Goal: Navigation & Orientation: Find specific page/section

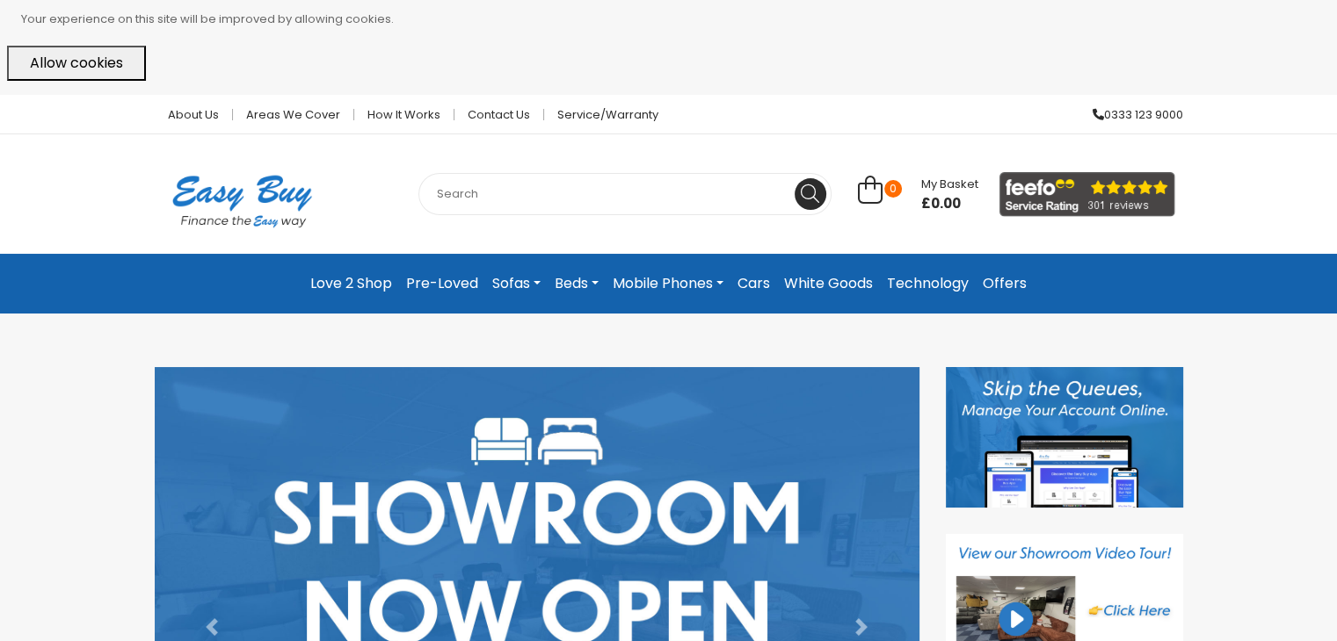
click at [759, 279] on link "Cars" at bounding box center [753, 284] width 47 height 32
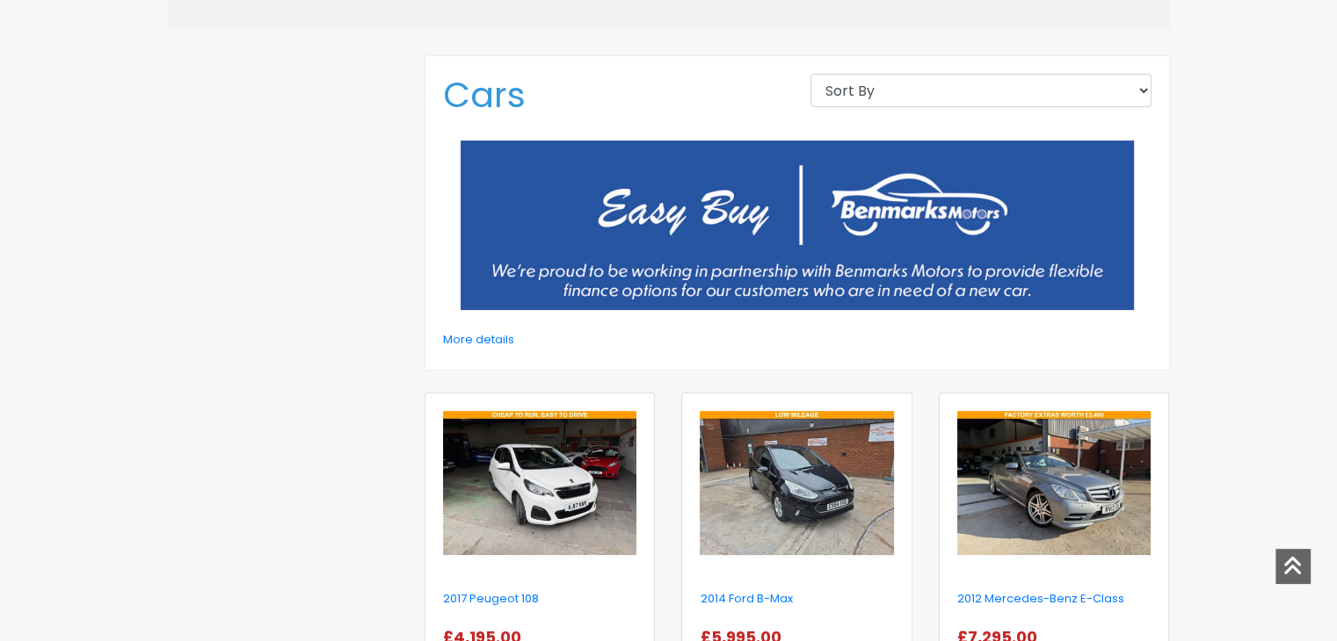
scroll to position [439, 0]
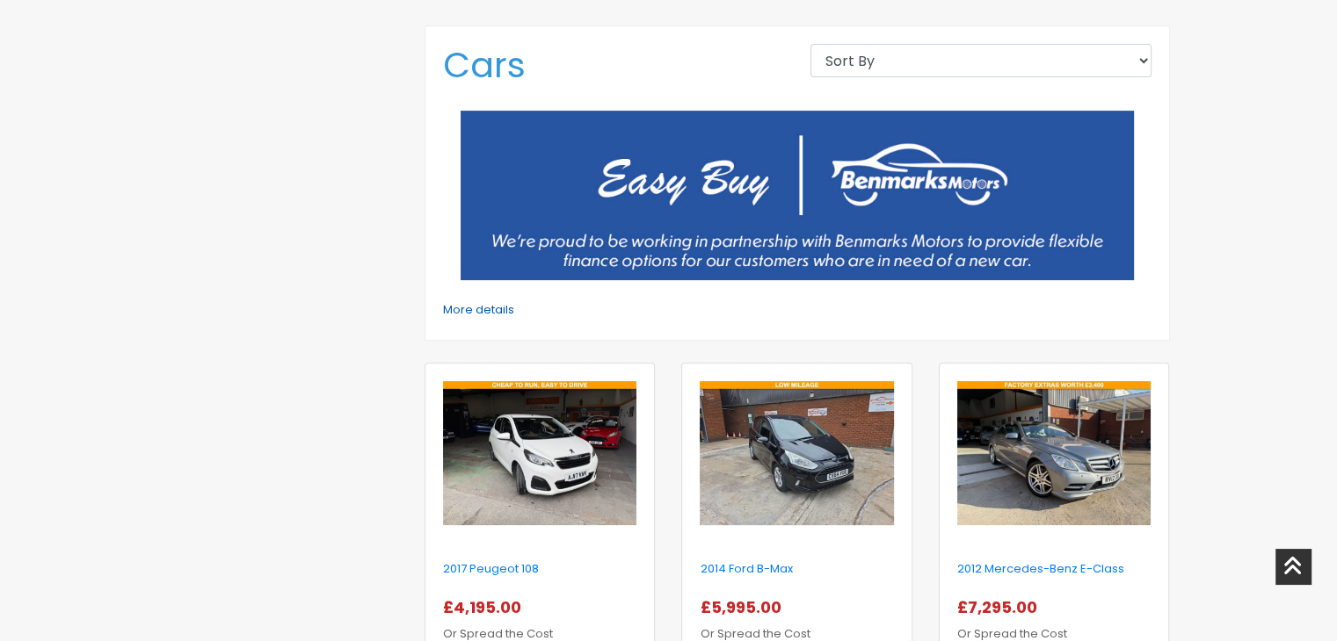
click at [467, 310] on link "More details" at bounding box center [478, 309] width 71 height 17
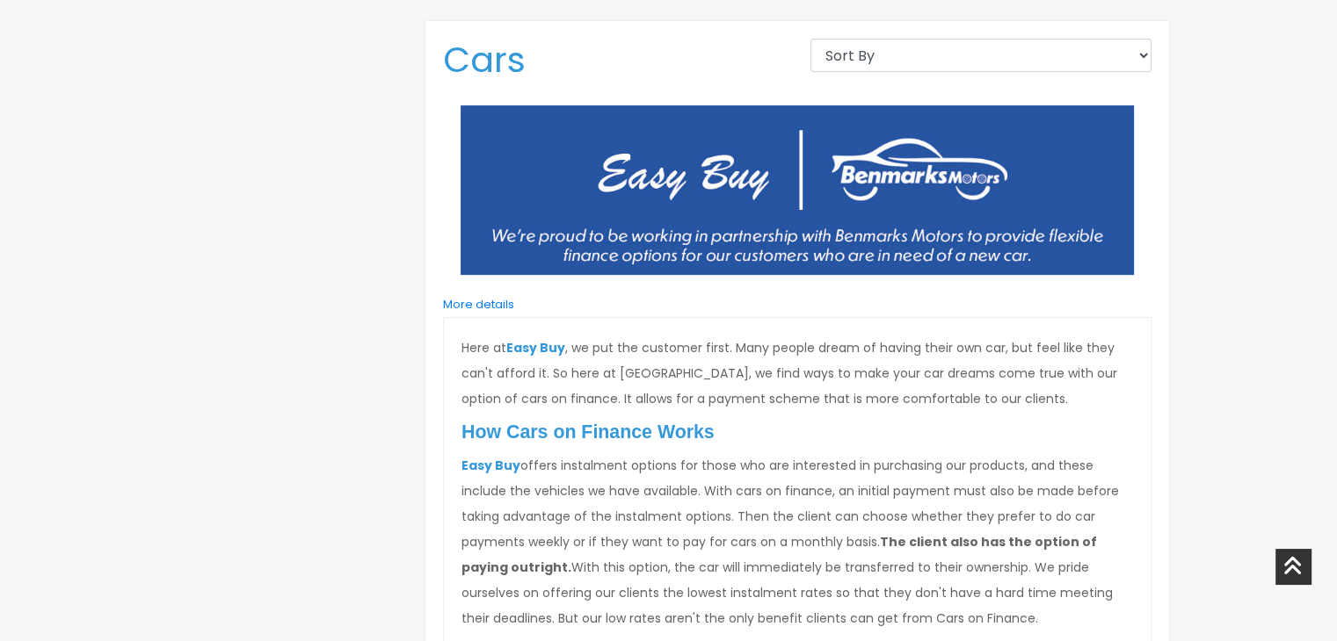
scroll to position [264, 0]
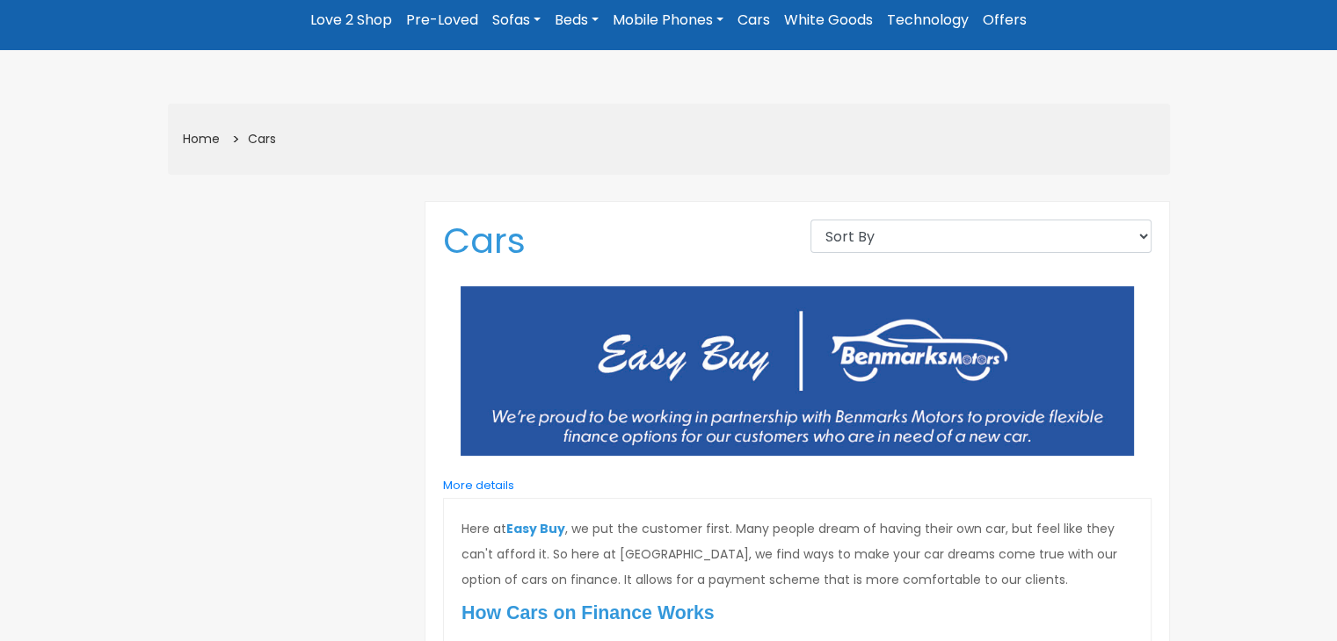
click at [822, 18] on link "White Goods" at bounding box center [828, 20] width 103 height 32
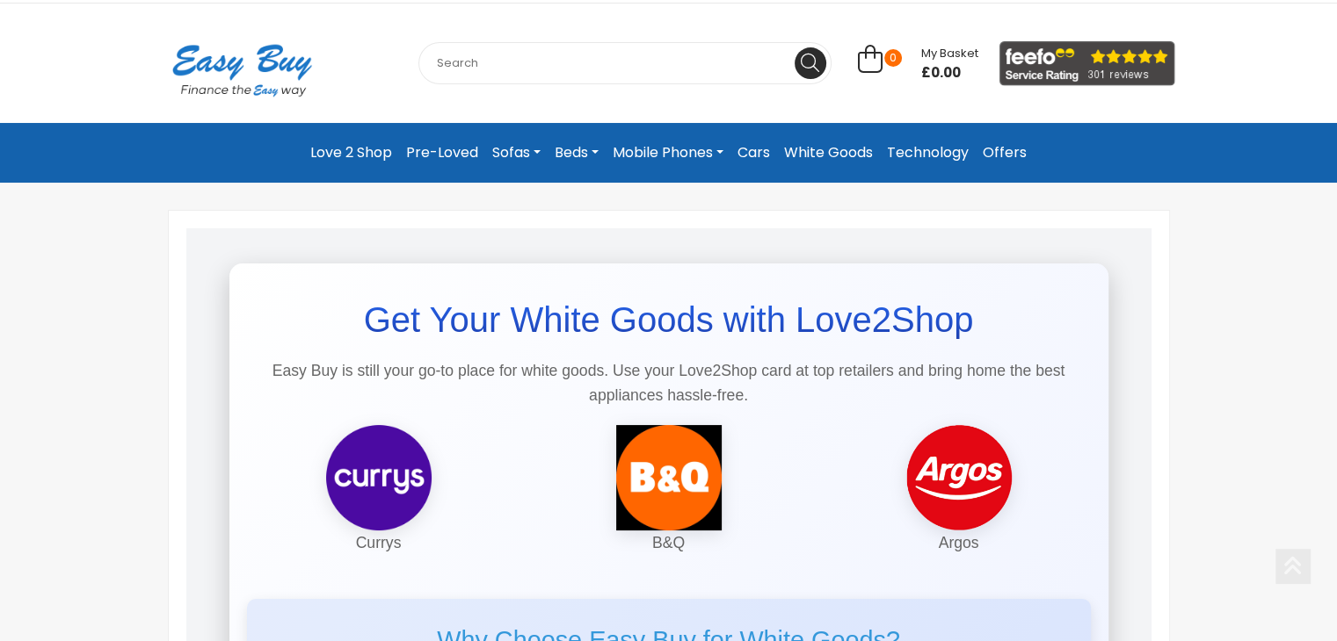
scroll to position [88, 0]
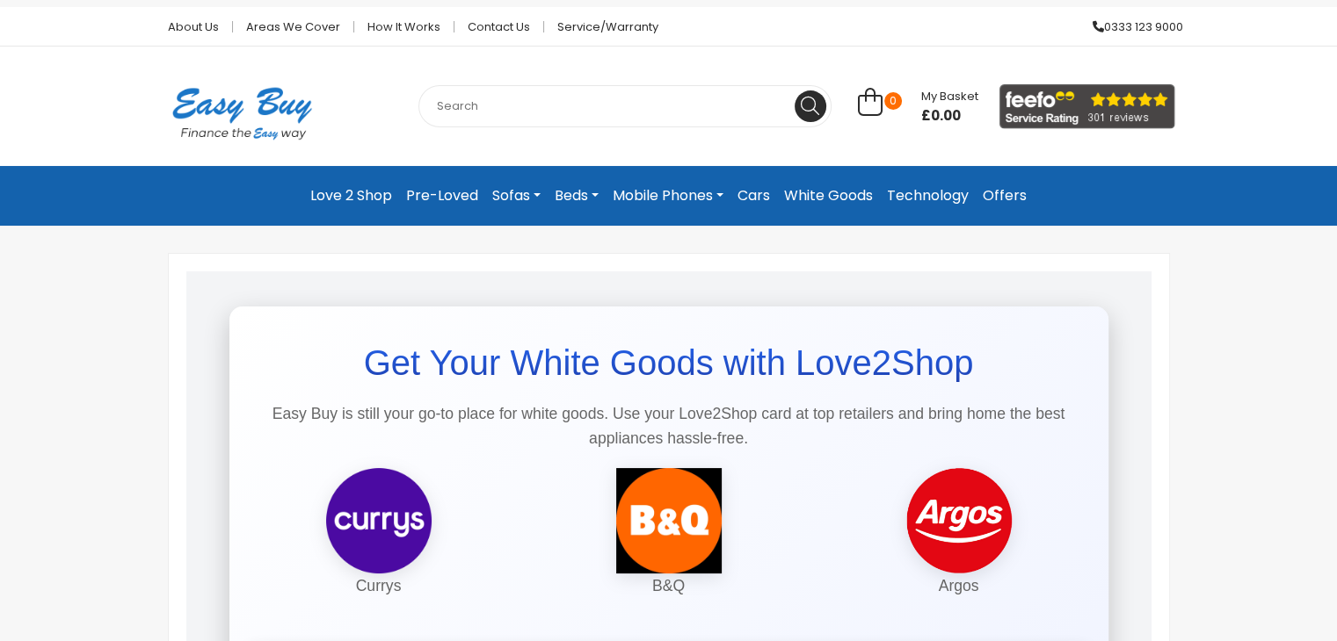
click at [749, 193] on link "Cars" at bounding box center [753, 196] width 47 height 32
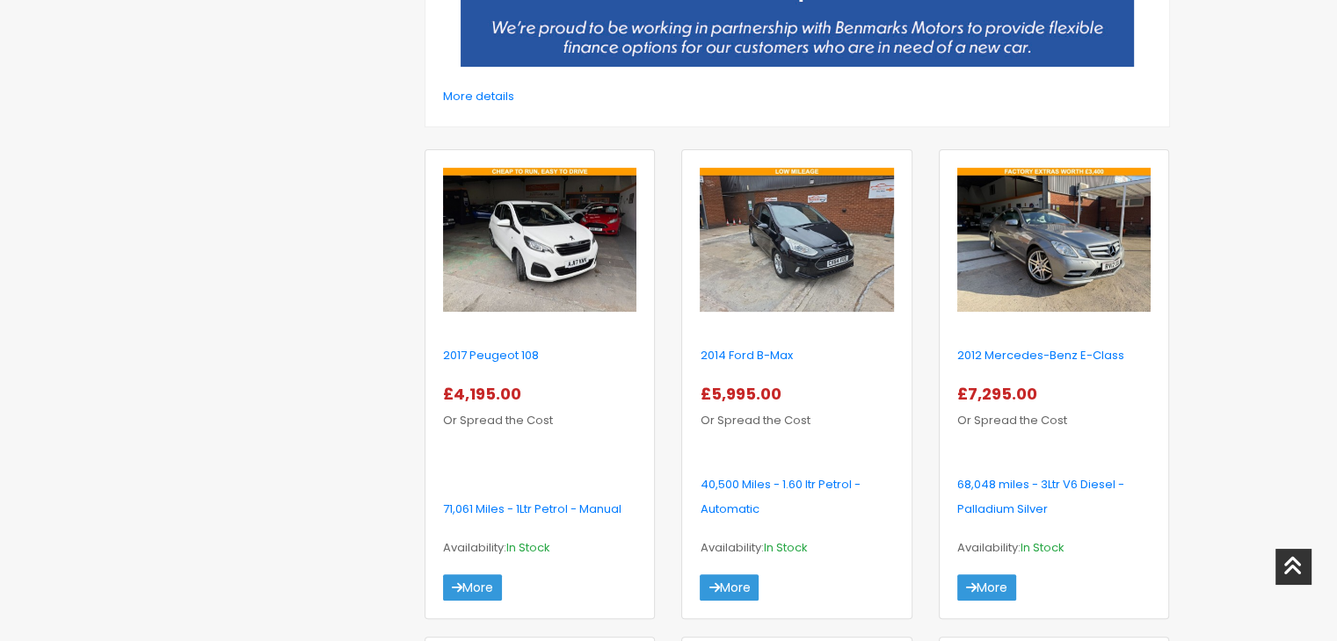
scroll to position [615, 0]
